Goal: Transaction & Acquisition: Purchase product/service

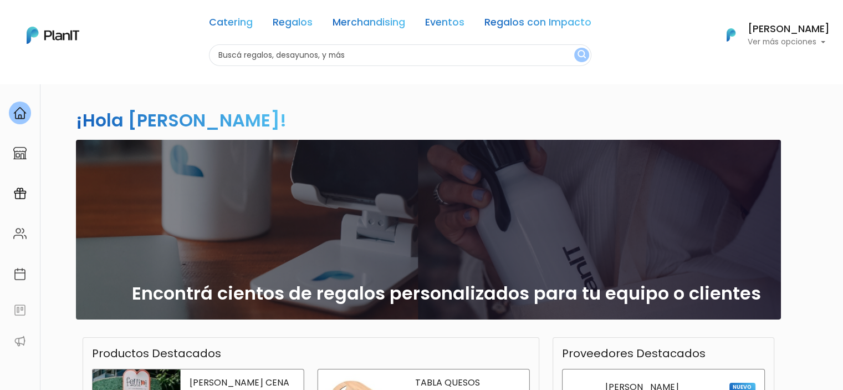
click at [279, 55] on input "text" at bounding box center [400, 55] width 382 height 22
click at [229, 24] on link "Catering" at bounding box center [231, 24] width 44 height 13
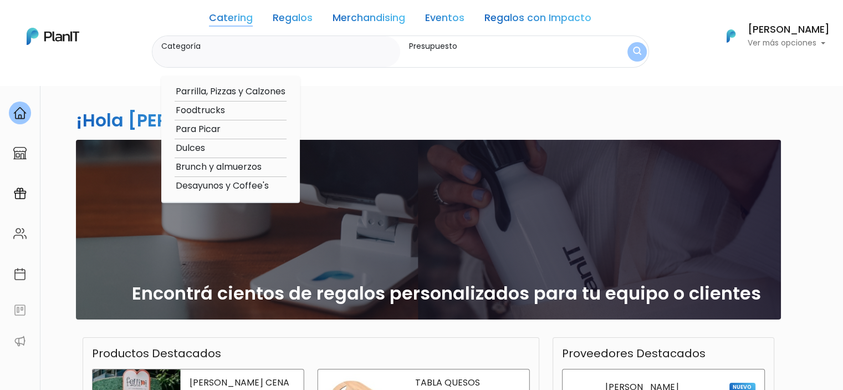
click at [288, 20] on link "Regalos" at bounding box center [293, 19] width 40 height 13
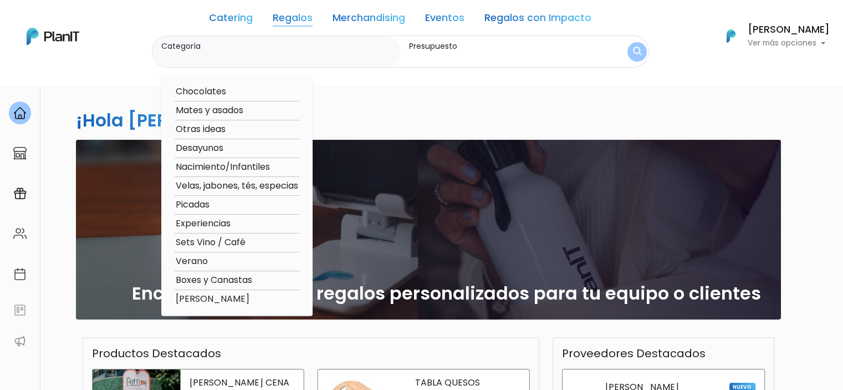
click at [633, 53] on img "submit" at bounding box center [637, 52] width 8 height 11
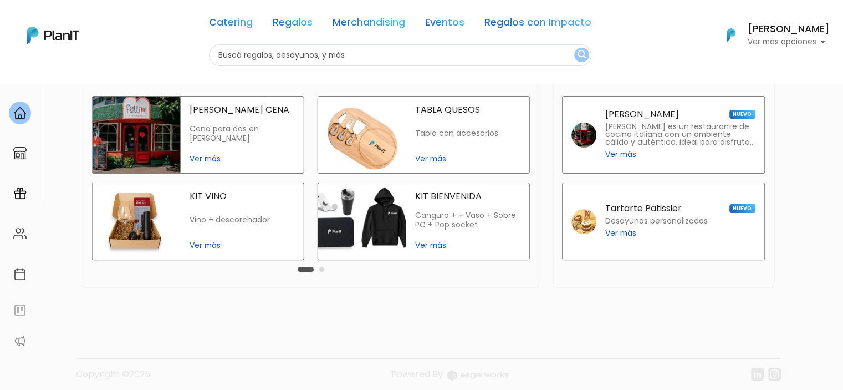
scroll to position [273, 0]
click at [292, 27] on link "Regalos" at bounding box center [293, 24] width 40 height 13
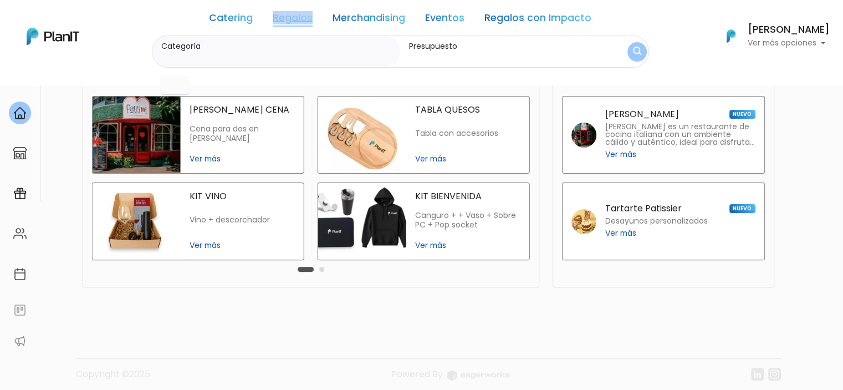
click at [292, 27] on div "Catering Regalos Merchandising Eventos Regalos con Impacto" at bounding box center [400, 19] width 382 height 31
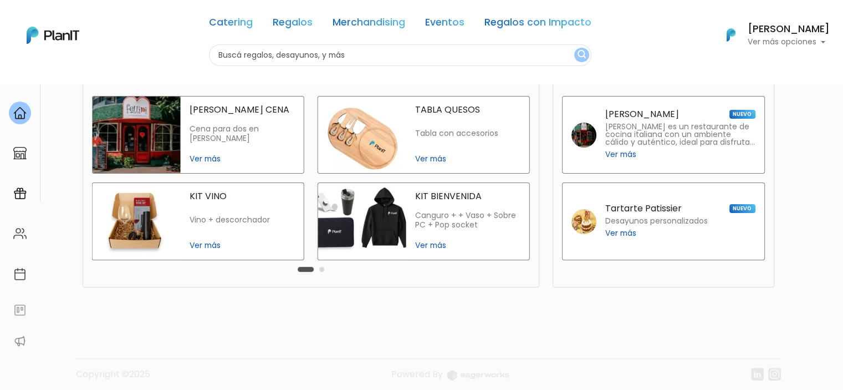
scroll to position [0, 0]
click at [292, 27] on link "Regalos" at bounding box center [293, 24] width 40 height 13
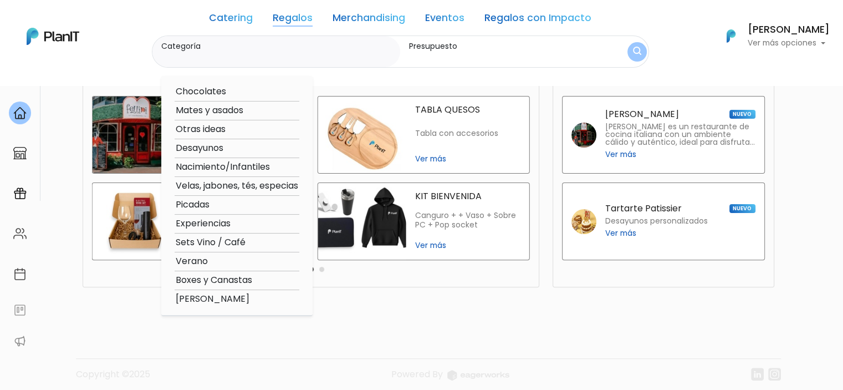
click at [193, 205] on option "Picadas" at bounding box center [237, 205] width 125 height 14
type input "Picadas"
type input "$0 - $1000"
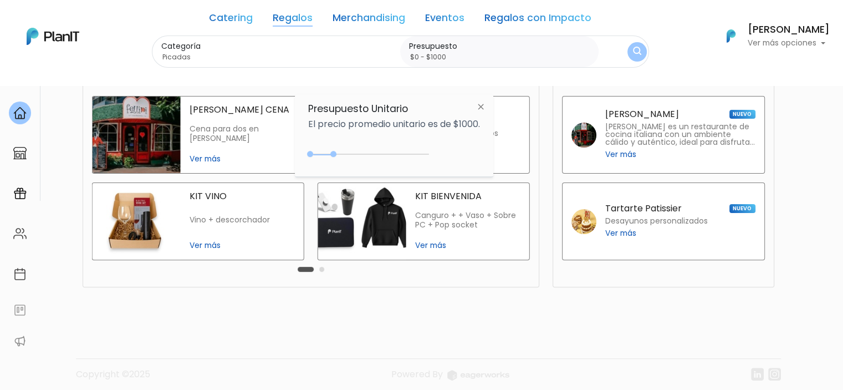
click at [636, 45] on div "Categoría Picadas Chocolates Mates y asados Otras ideas Desayunos Nacimiento/In…" at bounding box center [400, 51] width 497 height 33
click at [633, 50] on img "submit" at bounding box center [637, 52] width 8 height 11
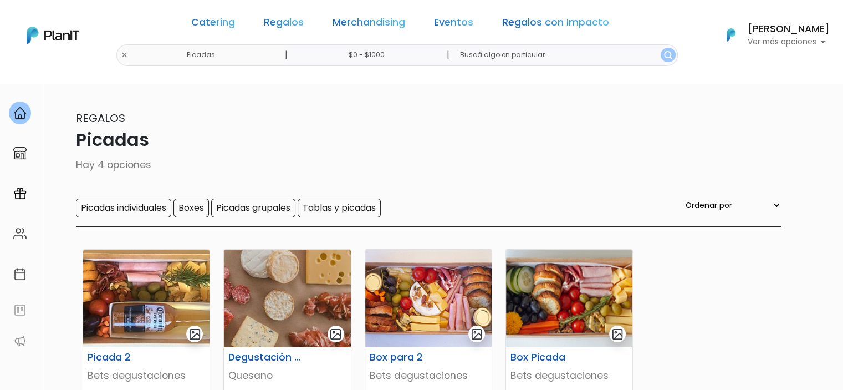
click at [496, 137] on p "Picadas" at bounding box center [422, 139] width 718 height 27
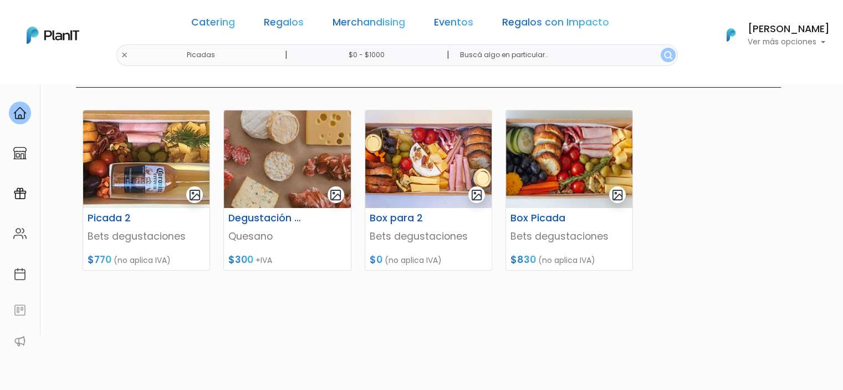
scroll to position [139, 0]
click at [160, 178] on img at bounding box center [146, 160] width 126 height 98
click at [235, 24] on link "Catering" at bounding box center [213, 24] width 44 height 13
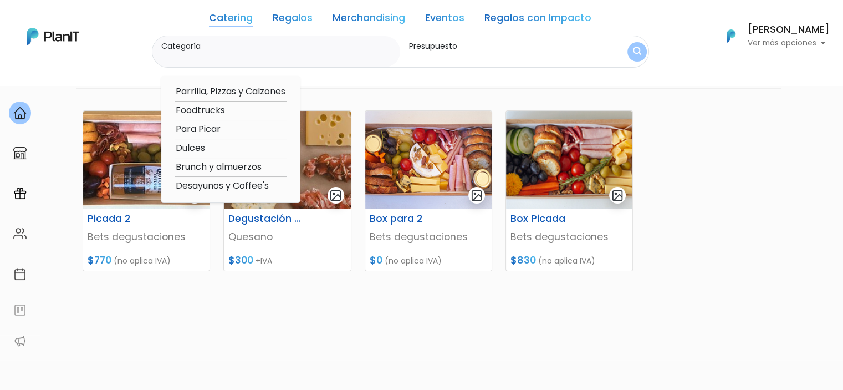
click at [294, 20] on link "Regalos" at bounding box center [293, 19] width 40 height 13
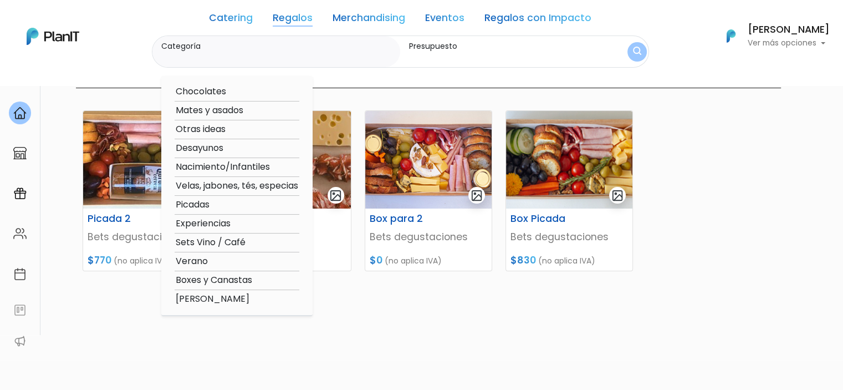
click at [298, 22] on link "Regalos" at bounding box center [293, 19] width 40 height 13
click at [208, 239] on option "Sets Vino / Café" at bounding box center [237, 243] width 125 height 14
type input "Sets Vino / Café"
type input "$0 - $1000"
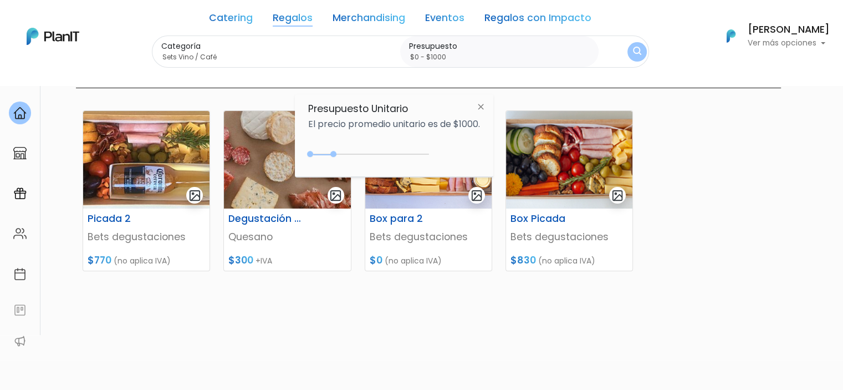
click at [633, 52] on img "submit" at bounding box center [637, 52] width 8 height 11
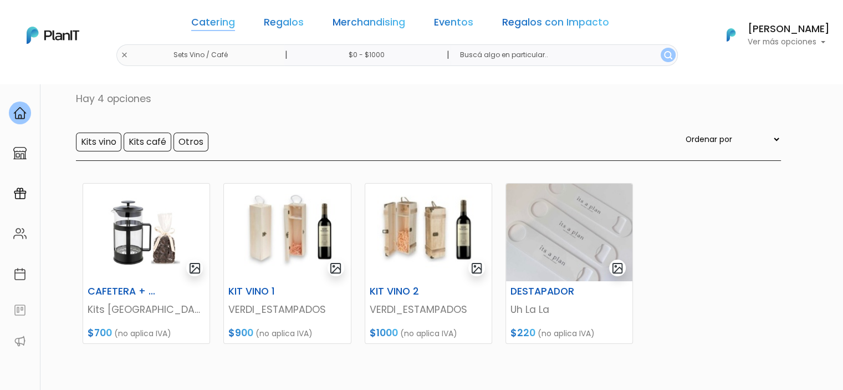
click at [234, 19] on link "Catering" at bounding box center [213, 24] width 44 height 13
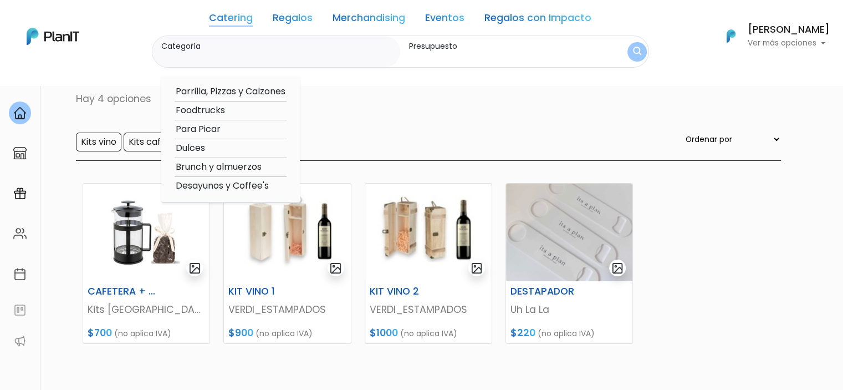
click at [288, 15] on link "Regalos" at bounding box center [293, 19] width 40 height 13
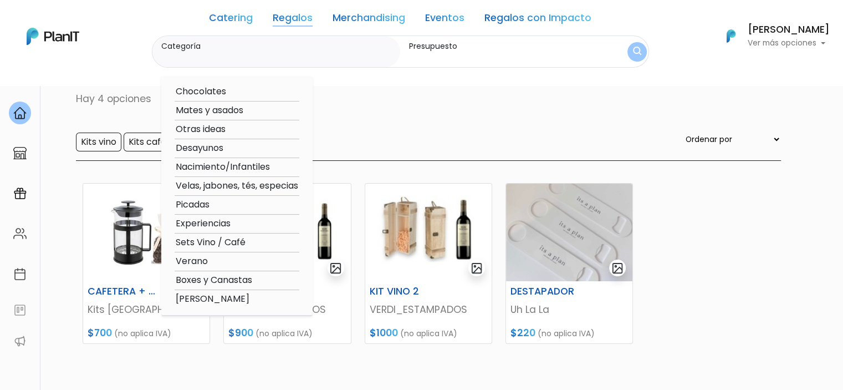
click at [201, 279] on option "Boxes y Canastas" at bounding box center [237, 280] width 125 height 14
type input "Boxes y Canastas"
type input "$0 - $1000"
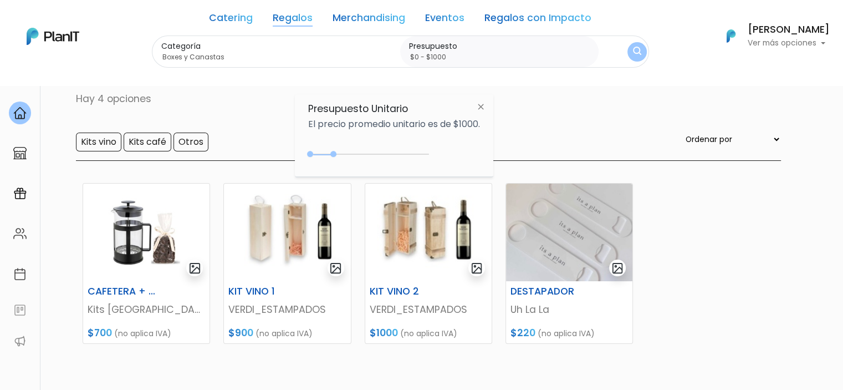
click at [381, 147] on div "$1000 $0 0 : 1000 0 1000 0,1000" at bounding box center [394, 156] width 172 height 22
click at [381, 152] on div "0 : 1000 0 1000" at bounding box center [371, 156] width 116 height 11
click at [632, 48] on img "submit" at bounding box center [636, 52] width 8 height 11
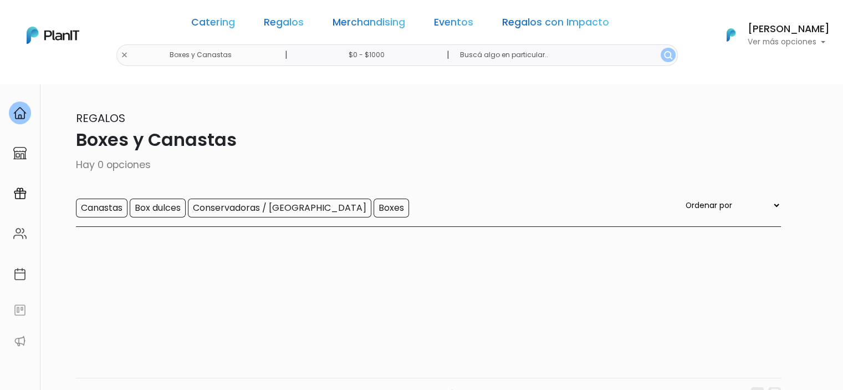
scroll to position [84, 0]
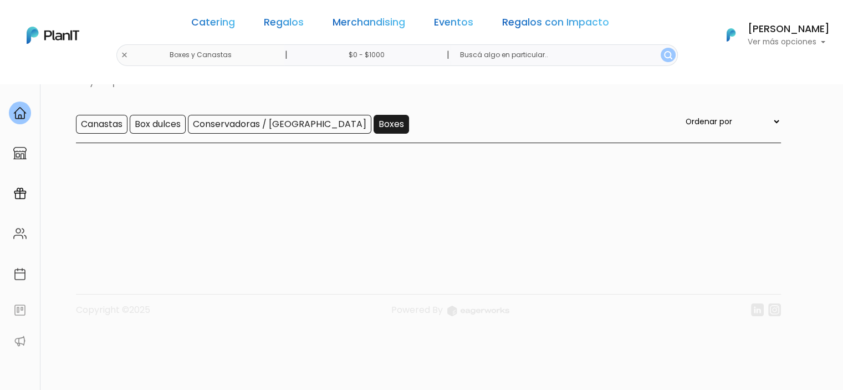
click at [374, 126] on input "Boxes" at bounding box center [391, 124] width 35 height 19
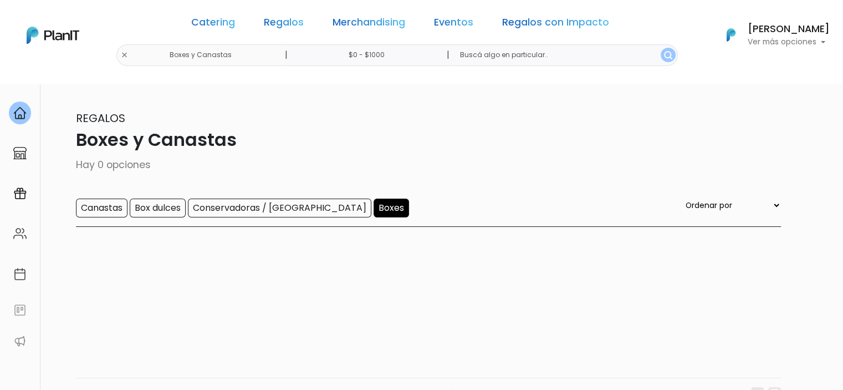
scroll to position [83, 0]
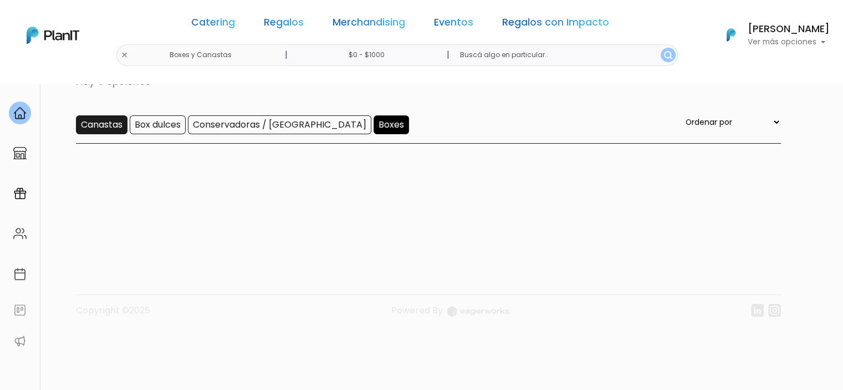
click at [98, 129] on input "Canastas" at bounding box center [102, 124] width 52 height 19
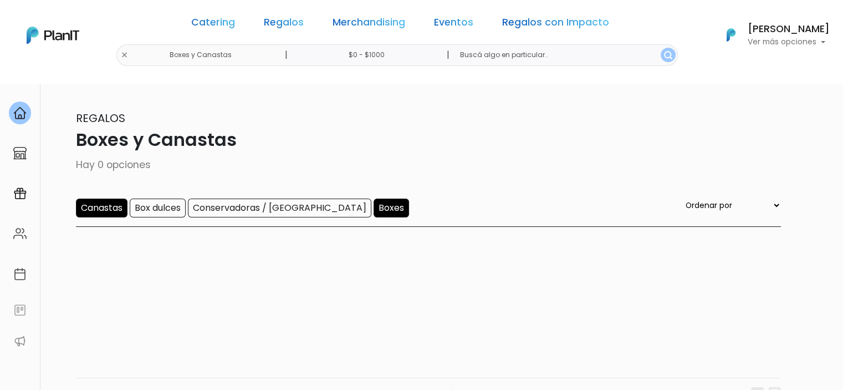
click at [385, 63] on input "$0 - $1000" at bounding box center [368, 55] width 169 height 22
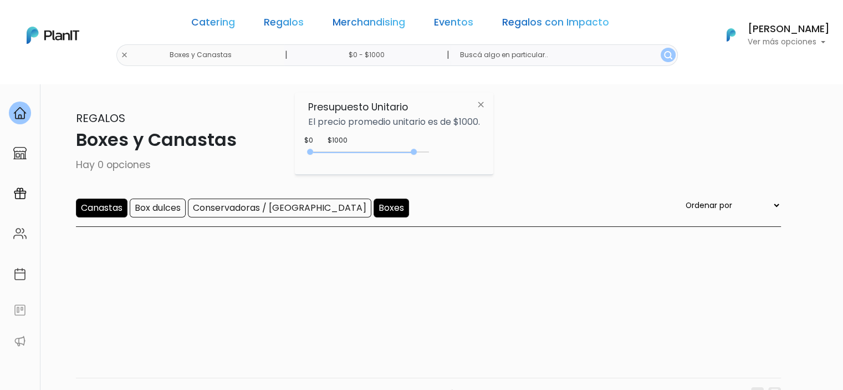
click at [417, 152] on div at bounding box center [371, 151] width 116 height 1
click at [664, 58] on img "submit" at bounding box center [668, 55] width 8 height 8
